Goal: Task Accomplishment & Management: Use online tool/utility

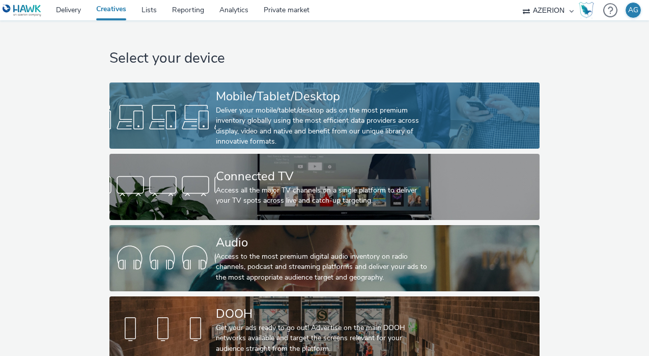
click at [217, 114] on div "Deliver your mobile/tablet/desktop ads on the most premium inventory globally u…" at bounding box center [322, 126] width 213 height 42
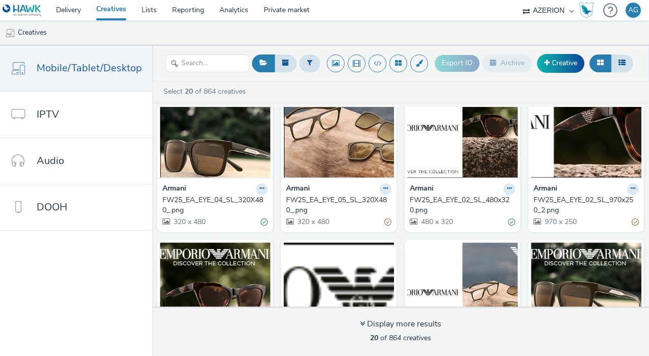
scroll to position [353, 0]
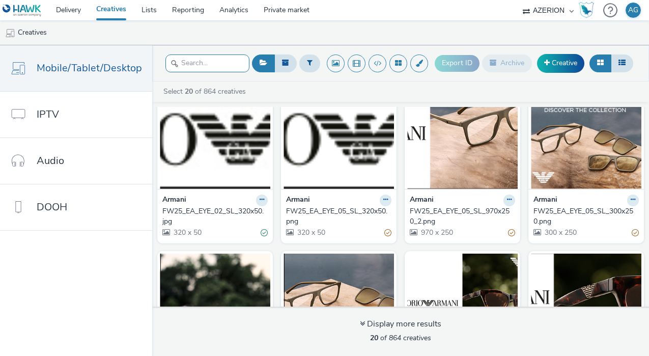
click at [198, 63] on input "text" at bounding box center [208, 64] width 84 height 18
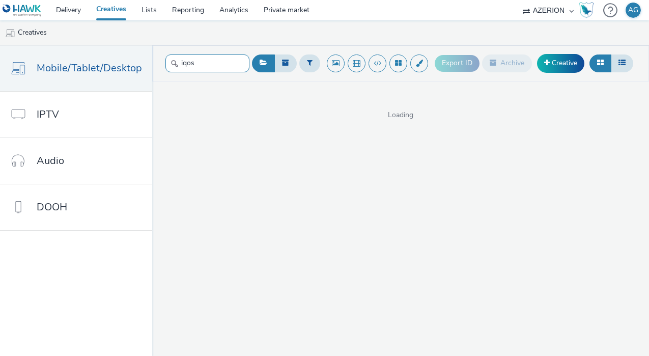
type input "iqos"
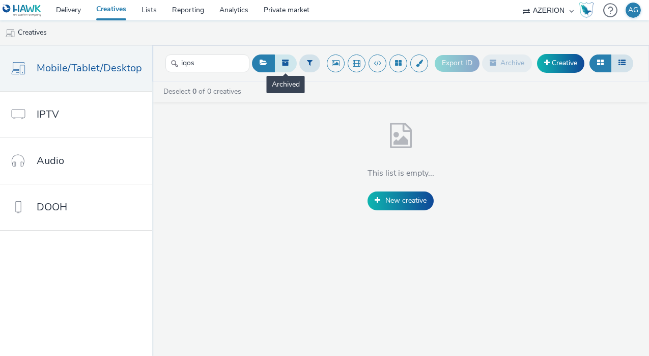
click at [286, 66] on icon at bounding box center [285, 62] width 7 height 7
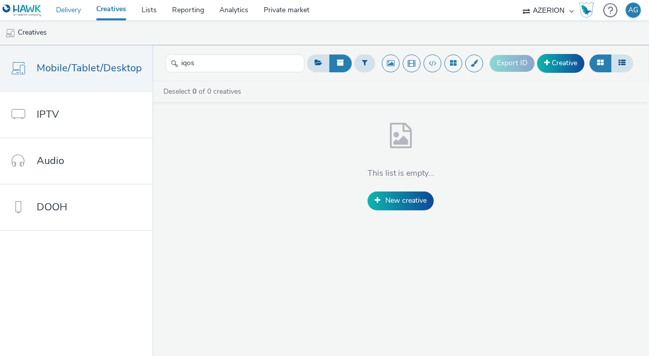
click at [65, 10] on link "Delivery" at bounding box center [68, 10] width 40 height 20
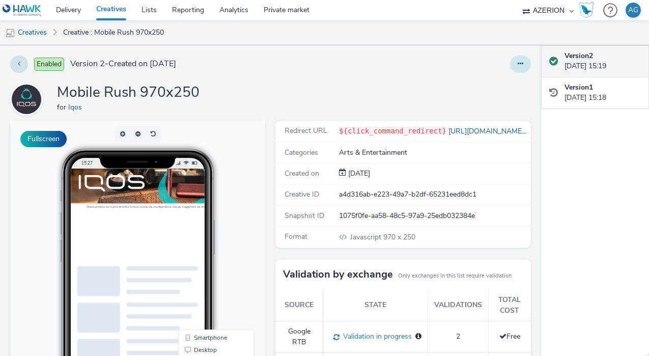
click at [526, 62] on button at bounding box center [520, 64] width 21 height 17
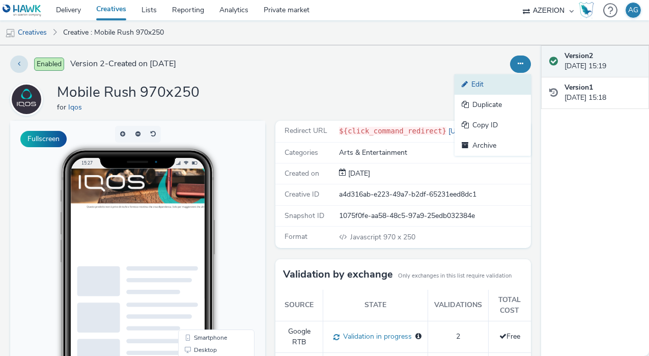
click at [500, 85] on link "Edit" at bounding box center [493, 84] width 76 height 20
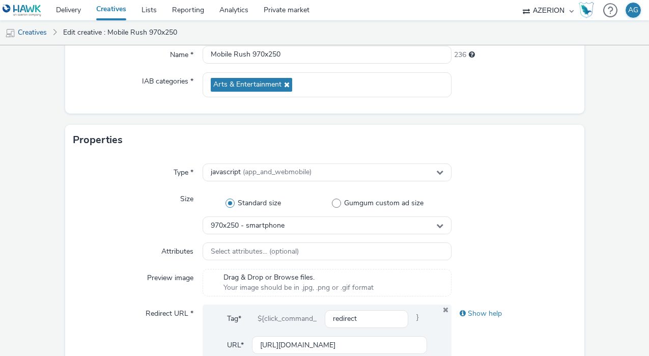
scroll to position [206, 0]
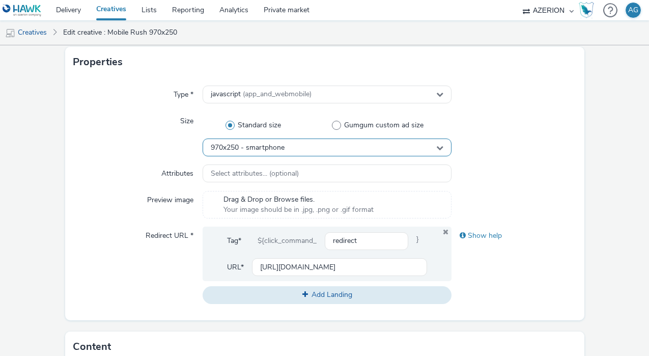
click at [415, 144] on div "970x250 - smartphone" at bounding box center [327, 148] width 249 height 18
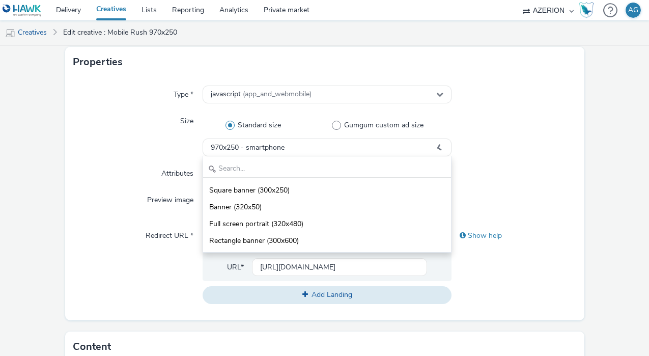
click at [525, 127] on div at bounding box center [514, 134] width 125 height 44
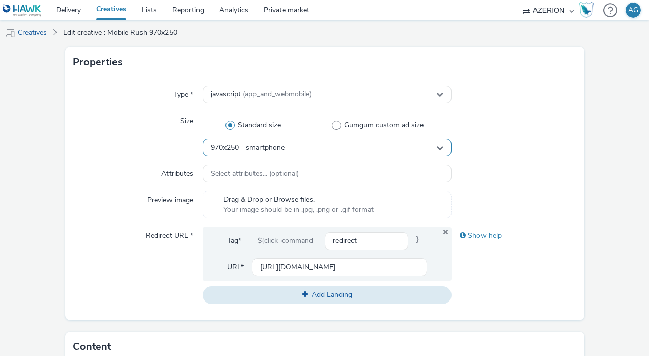
click at [322, 146] on div "970x250 - smartphone" at bounding box center [327, 148] width 249 height 18
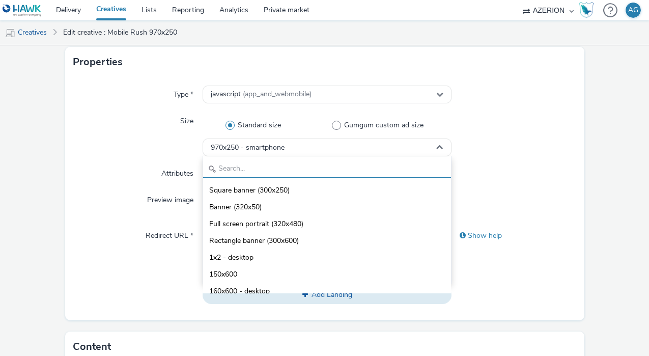
click at [306, 164] on input "text" at bounding box center [327, 169] width 248 height 18
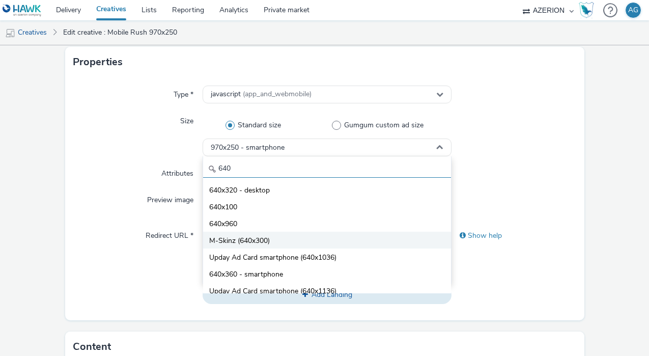
type input "640"
click at [289, 240] on li "M-Skinz (640x300)" at bounding box center [327, 240] width 248 height 17
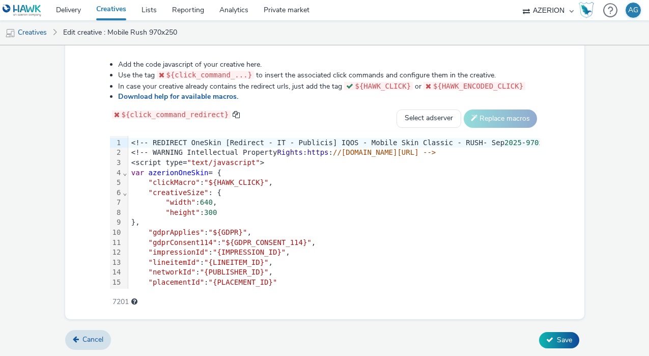
scroll to position [31, 0]
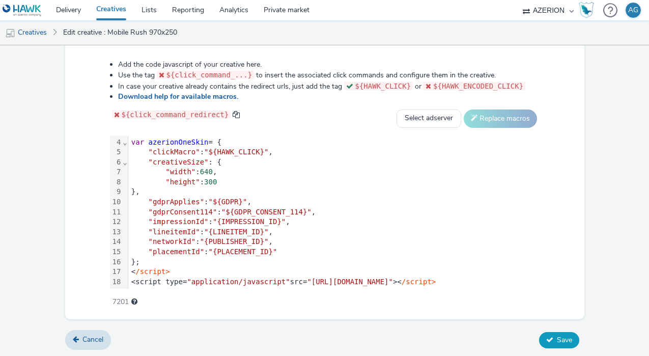
click at [570, 342] on span "Save" at bounding box center [564, 340] width 15 height 10
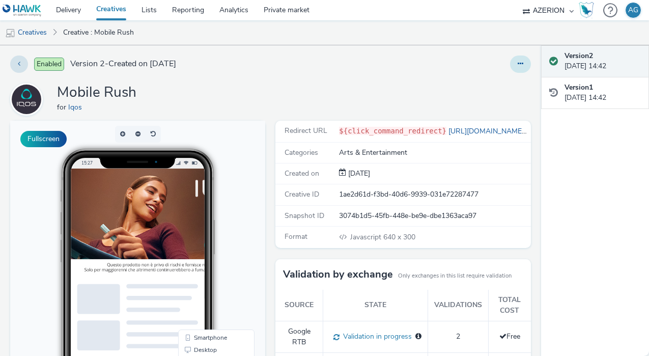
click at [518, 66] on icon at bounding box center [521, 63] width 6 height 7
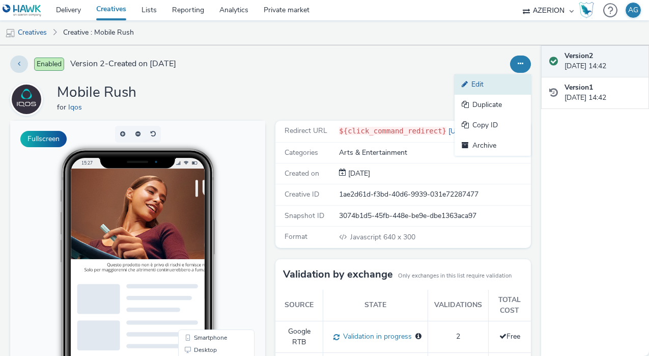
click at [489, 85] on link "Edit" at bounding box center [493, 84] width 76 height 20
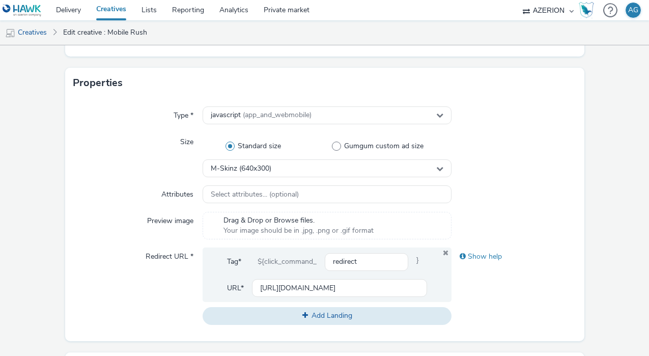
scroll to position [186, 0]
